Goal: Transaction & Acquisition: Purchase product/service

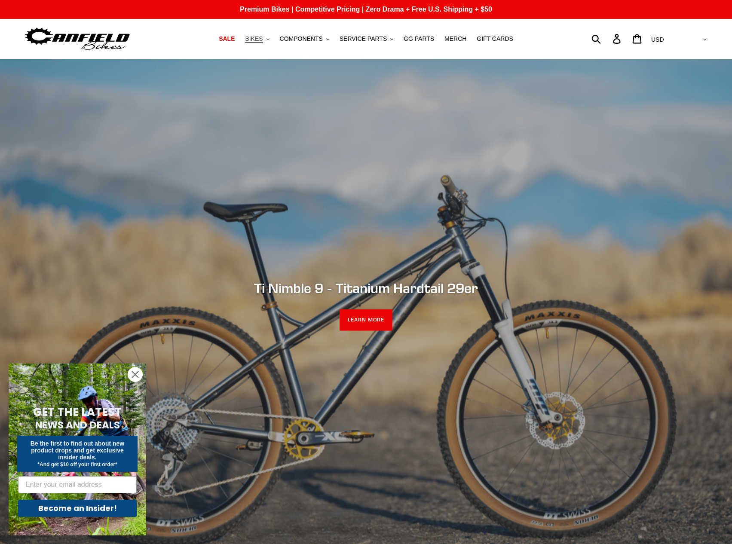
click at [263, 39] on span "BIKES" at bounding box center [254, 38] width 18 height 7
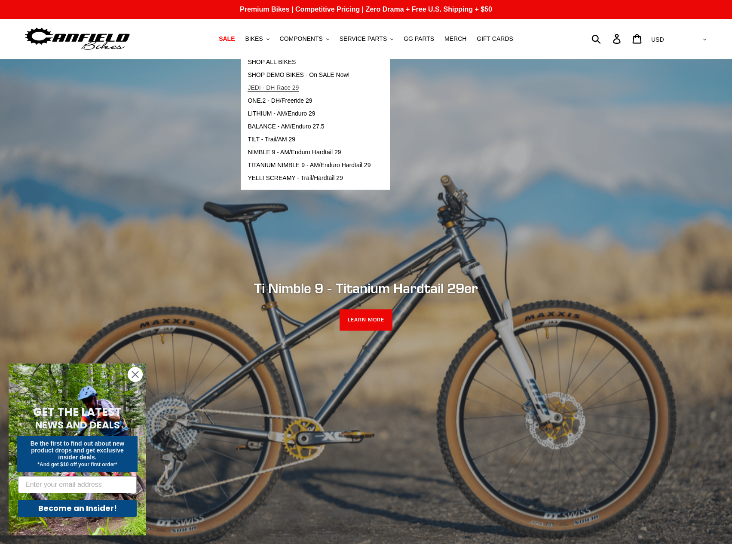
click at [294, 86] on span "JEDI - DH Race 29" at bounding box center [273, 87] width 51 height 7
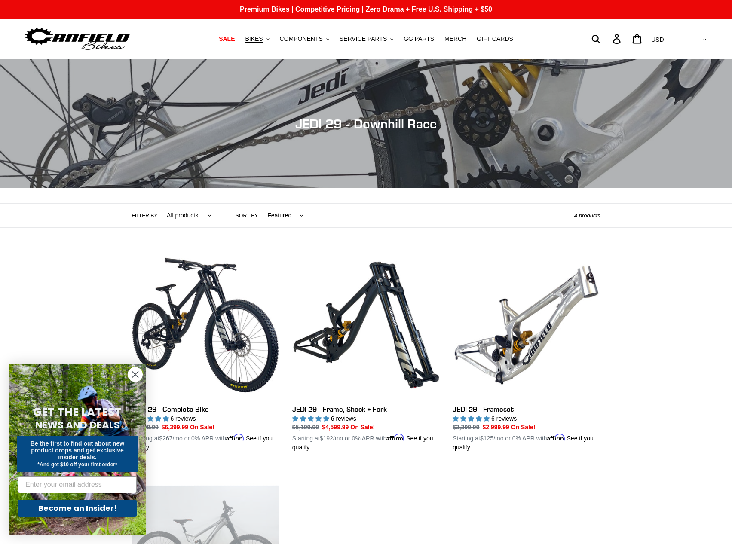
click at [139, 375] on circle "Close dialog" at bounding box center [135, 375] width 14 height 14
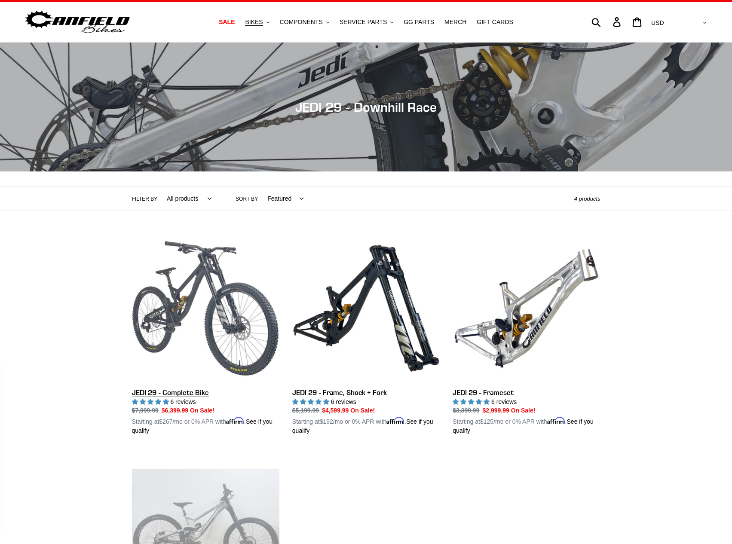
scroll to position [86, 0]
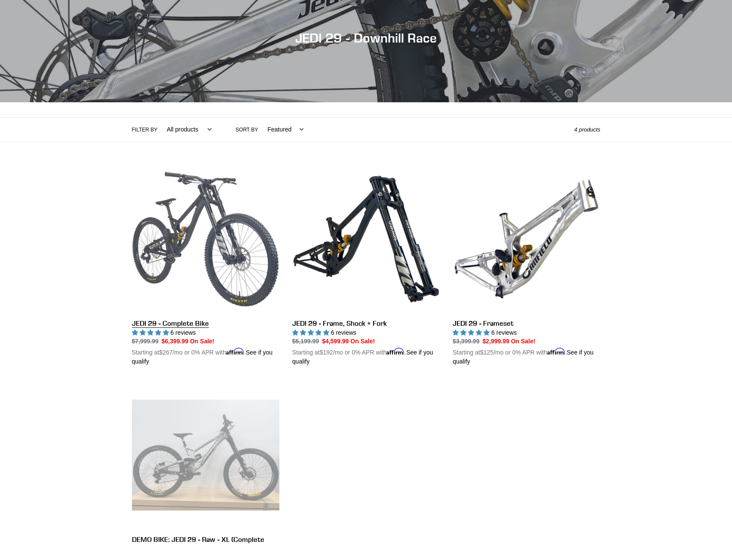
click at [185, 321] on link "JEDI 29 - Complete Bike" at bounding box center [206, 266] width 148 height 201
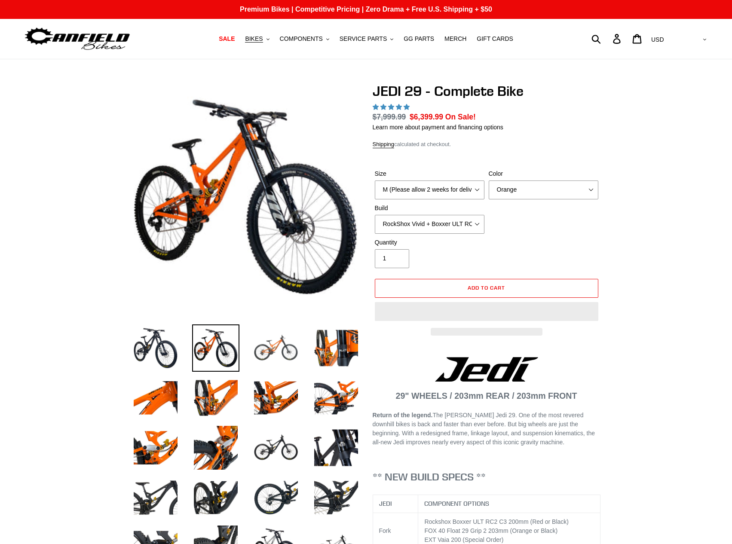
select select "highest-rating"
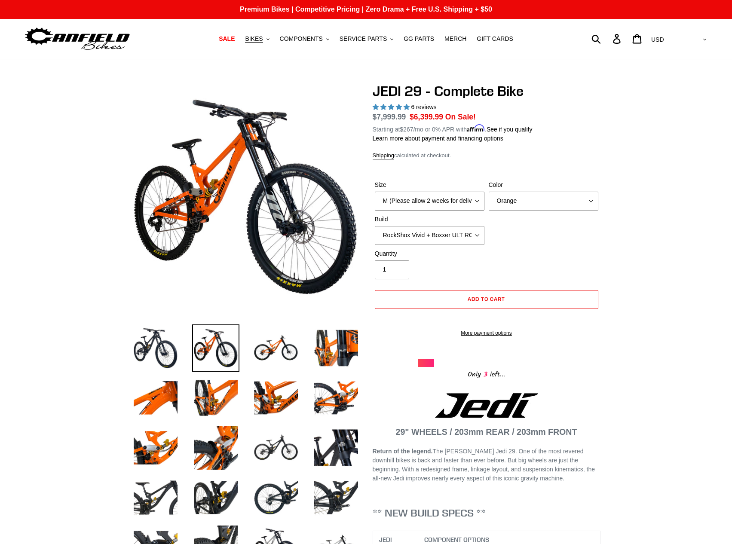
click at [434, 204] on select "M (Please allow 2 weeks for delivery) L (Please allow 2 weeks for delivery) XL …" at bounding box center [430, 201] width 110 height 19
drag, startPoint x: 445, startPoint y: 197, endPoint x: 487, endPoint y: 199, distance: 42.2
click at [446, 197] on select "M (Please allow 2 weeks for delivery) L (Please allow 2 weeks for delivery) XL …" at bounding box center [430, 201] width 110 height 19
click at [514, 199] on select "Orange Stealth Black Raw" at bounding box center [544, 201] width 110 height 19
click at [489, 192] on select "Orange Stealth Black Raw" at bounding box center [544, 201] width 110 height 19
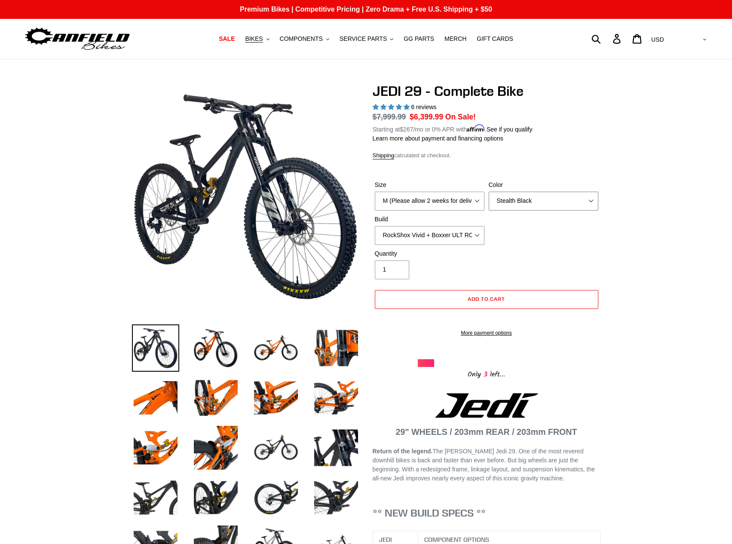
click at [520, 202] on select "Orange Stealth Black Raw" at bounding box center [544, 201] width 110 height 19
click at [489, 192] on select "Orange Stealth Black Raw" at bounding box center [544, 201] width 110 height 19
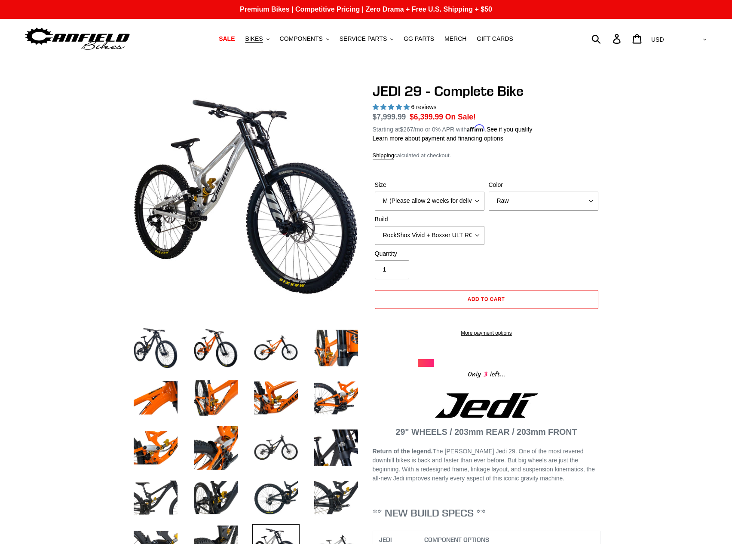
click at [522, 192] on select "Orange Stealth Black Raw" at bounding box center [544, 201] width 110 height 19
select select "Stealth Black"
click at [489, 192] on select "Orange Stealth Black Raw" at bounding box center [544, 201] width 110 height 19
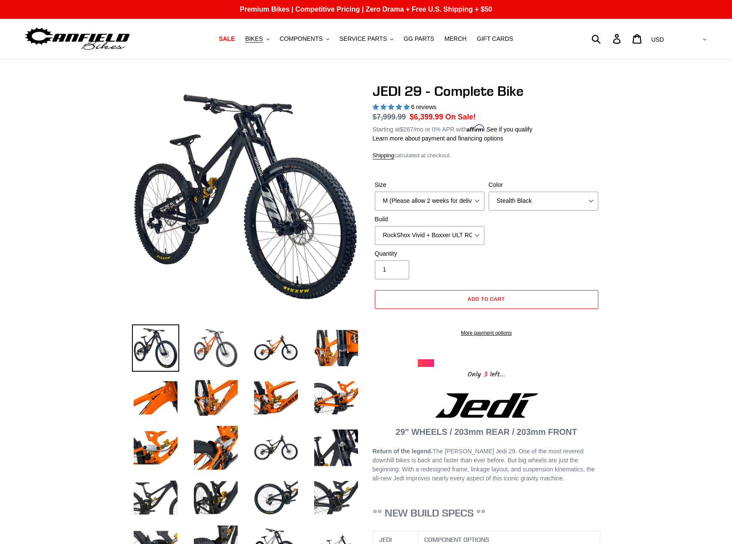
click at [213, 349] on img at bounding box center [215, 348] width 47 height 47
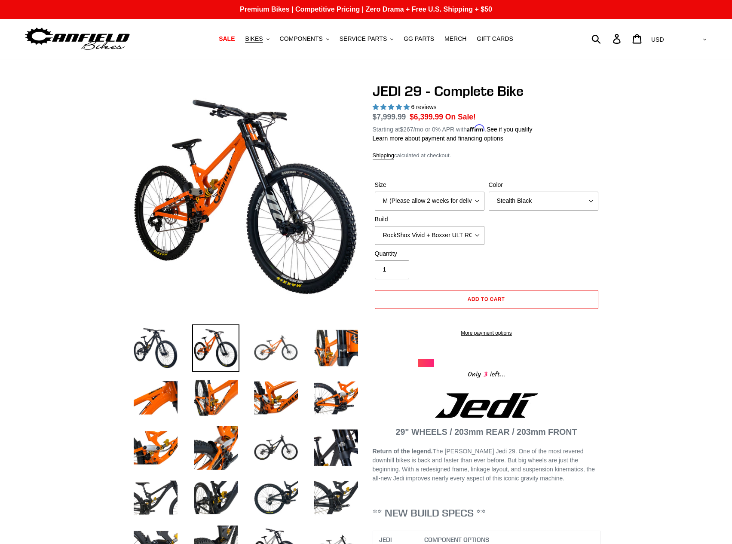
click at [254, 349] on img at bounding box center [275, 348] width 47 height 47
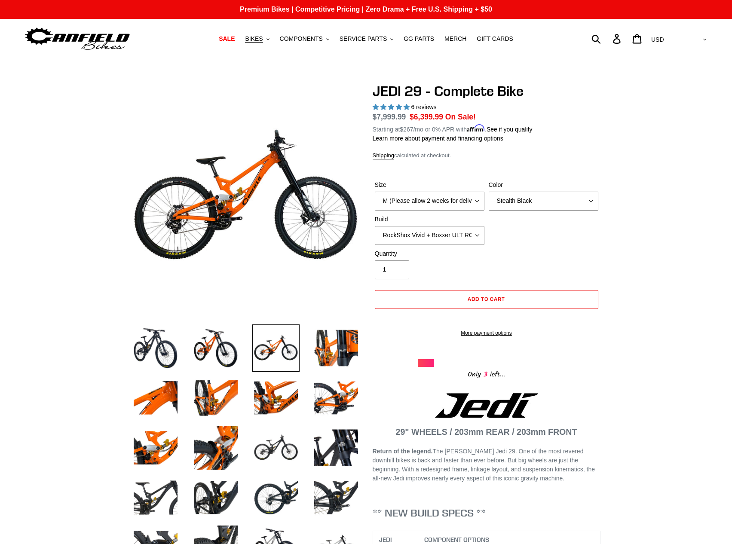
click at [544, 203] on select "Orange Stealth Black Raw" at bounding box center [544, 201] width 110 height 19
click at [489, 192] on select "Orange Stealth Black Raw" at bounding box center [544, 201] width 110 height 19
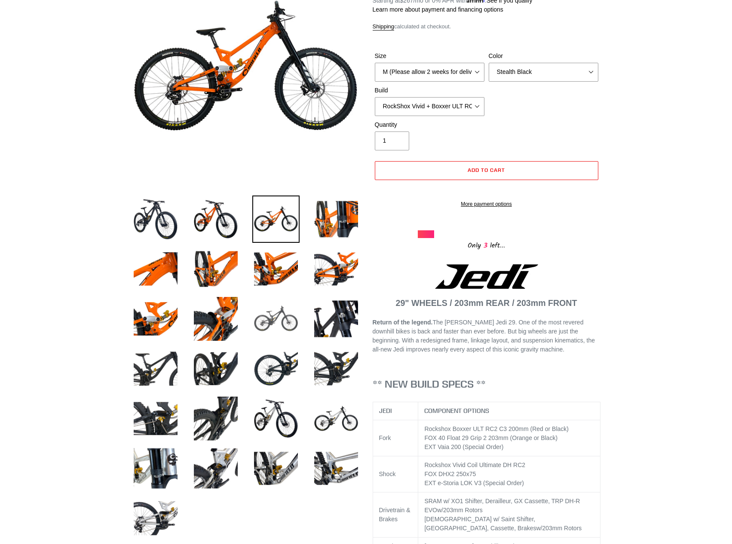
click at [280, 331] on img at bounding box center [275, 318] width 47 height 47
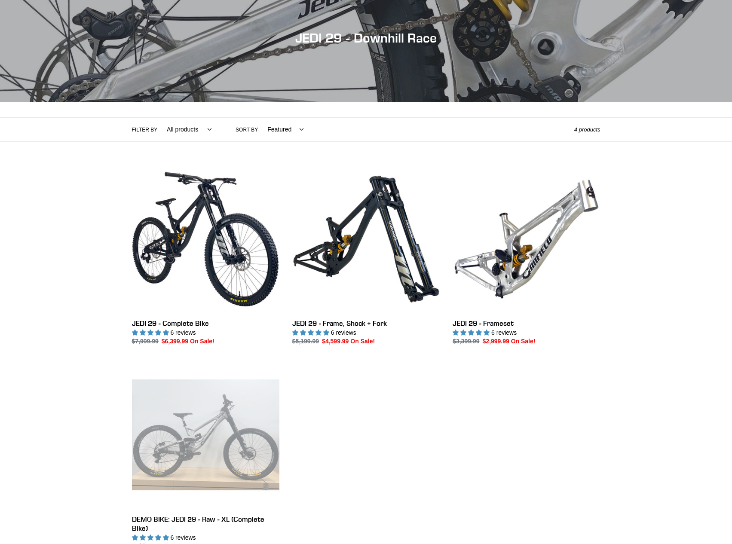
scroll to position [86, 0]
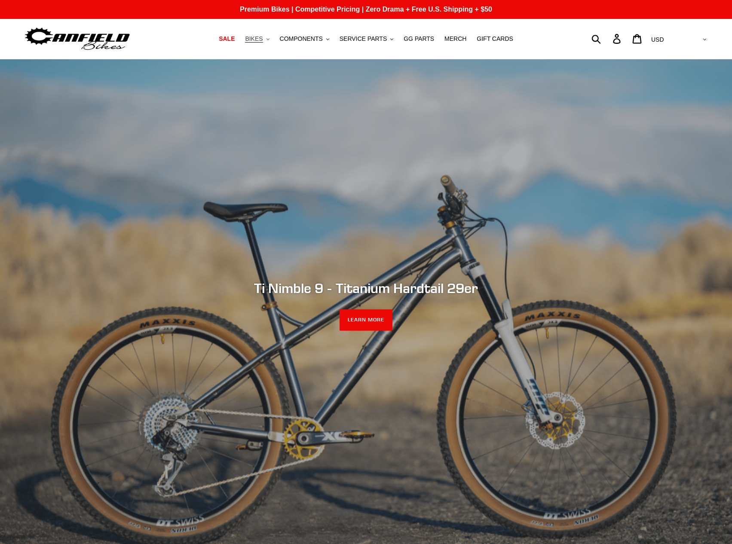
click at [263, 37] on span "BIKES" at bounding box center [254, 38] width 18 height 7
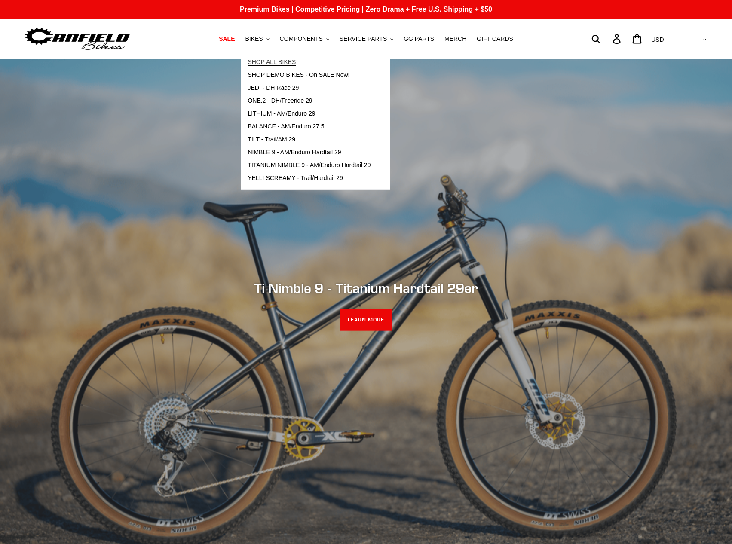
click at [281, 62] on span "SHOP ALL BIKES" at bounding box center [272, 61] width 48 height 7
click at [263, 37] on span "BIKES" at bounding box center [254, 38] width 18 height 7
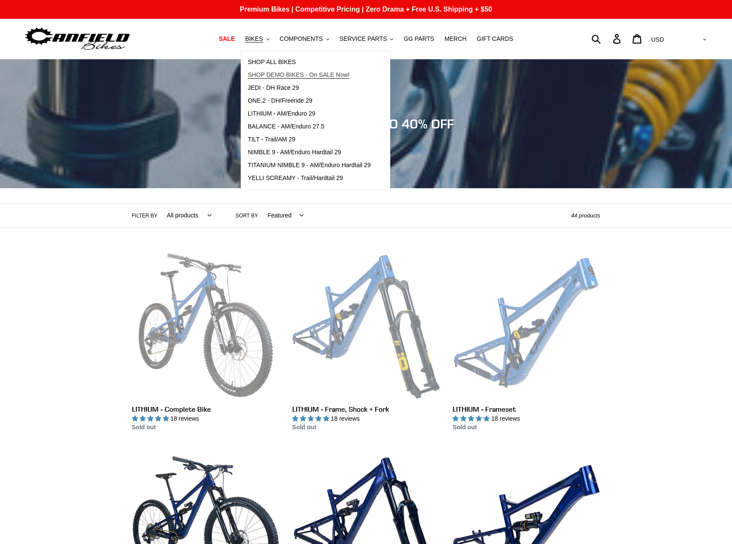
click at [288, 72] on span "SHOP DEMO BIKES - On SALE Now!" at bounding box center [299, 74] width 102 height 7
